Goal: Entertainment & Leisure: Consume media (video, audio)

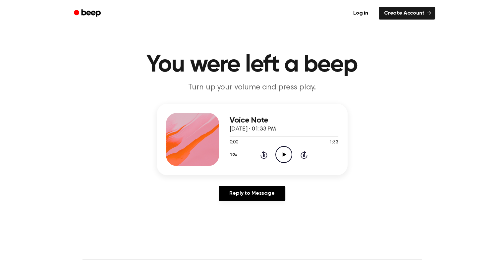
click at [282, 152] on icon at bounding box center [284, 154] width 4 height 4
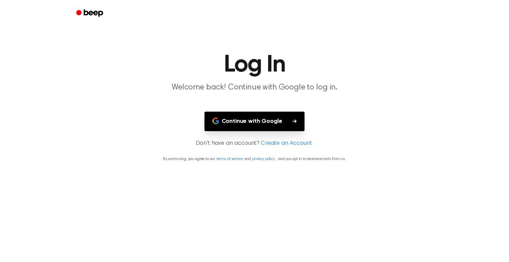
click at [245, 120] on button "Continue with Google" at bounding box center [254, 122] width 100 height 20
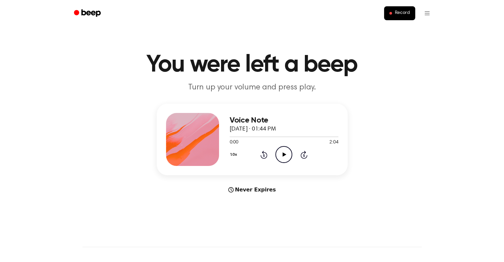
click at [285, 152] on icon "Play Audio" at bounding box center [283, 154] width 17 height 17
click at [283, 153] on icon at bounding box center [284, 154] width 4 height 4
click at [266, 154] on icon "Rewind 5 seconds" at bounding box center [263, 154] width 7 height 9
click at [290, 154] on icon "Play Audio" at bounding box center [283, 154] width 17 height 17
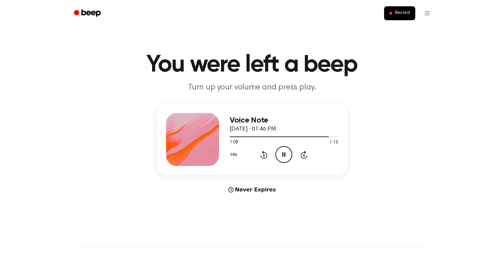
click at [264, 153] on icon "Rewind 5 seconds" at bounding box center [263, 154] width 7 height 9
click at [281, 153] on icon "Play Audio" at bounding box center [283, 154] width 17 height 17
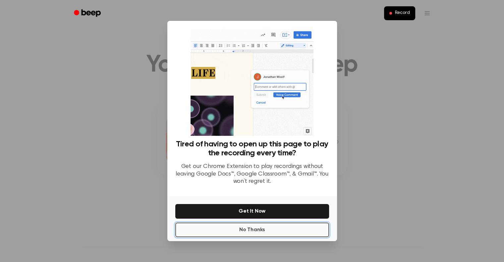
click at [268, 232] on button "No Thanks" at bounding box center [252, 230] width 154 height 15
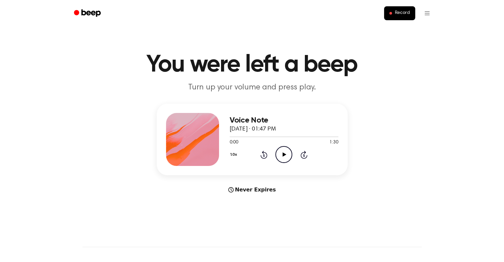
click at [283, 151] on icon "Play Audio" at bounding box center [283, 154] width 17 height 17
click at [293, 220] on main "You were left a beep Turn up your volume and press play. Voice Note September 2…" at bounding box center [252, 198] width 504 height 396
click at [312, 209] on main "You were left a beep Turn up your volume and press play. Voice Note September 2…" at bounding box center [252, 198] width 504 height 396
click at [285, 156] on icon "Play Audio" at bounding box center [283, 154] width 17 height 17
click at [285, 156] on icon at bounding box center [283, 154] width 3 height 4
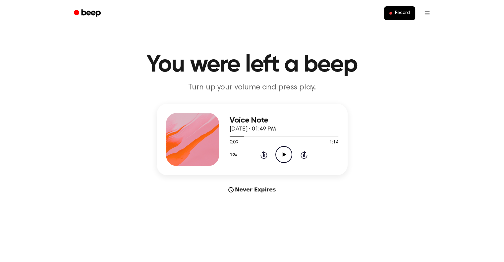
click at [285, 156] on icon "Play Audio" at bounding box center [283, 154] width 17 height 17
drag, startPoint x: 246, startPoint y: 136, endPoint x: 304, endPoint y: 136, distance: 57.9
click at [304, 136] on div at bounding box center [283, 136] width 109 height 5
drag, startPoint x: 304, startPoint y: 136, endPoint x: 233, endPoint y: 137, distance: 71.5
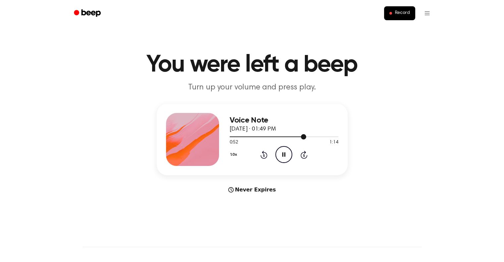
click at [233, 137] on div at bounding box center [267, 136] width 76 height 1
click at [233, 137] on div at bounding box center [283, 136] width 109 height 5
click at [283, 154] on icon "Pause Audio" at bounding box center [283, 154] width 17 height 17
click at [289, 149] on circle at bounding box center [283, 154] width 16 height 16
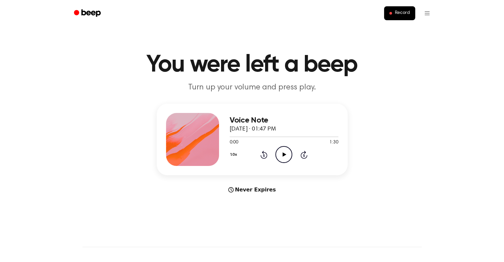
click at [286, 157] on icon "Play Audio" at bounding box center [283, 154] width 17 height 17
click at [286, 157] on icon "Pause Audio" at bounding box center [283, 154] width 17 height 17
